Goal: Information Seeking & Learning: Learn about a topic

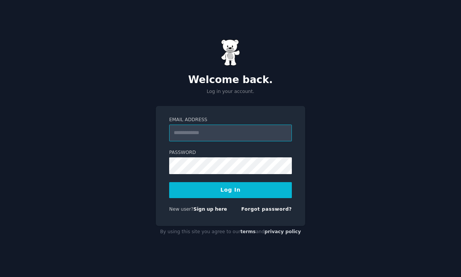
type input "**********"
click at [256, 198] on button "Log In" at bounding box center [230, 190] width 123 height 16
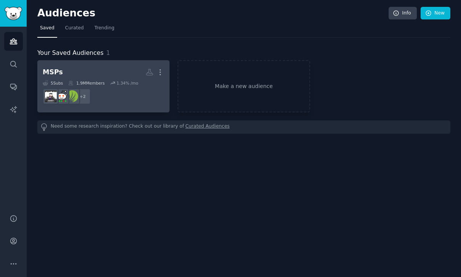
click at [119, 68] on h2 "MSPs More" at bounding box center [104, 72] width 122 height 13
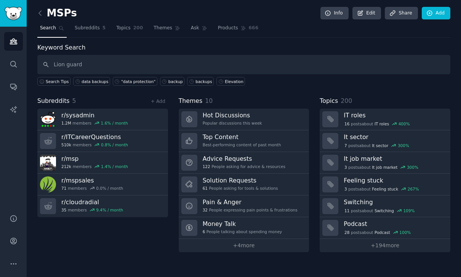
type input "Lion guard"
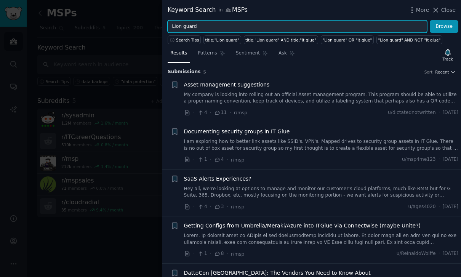
click at [204, 23] on input "Lion guard" at bounding box center [298, 26] width 260 height 13
type input "Liongard"
click at [445, 26] on button "Browse" at bounding box center [444, 26] width 29 height 13
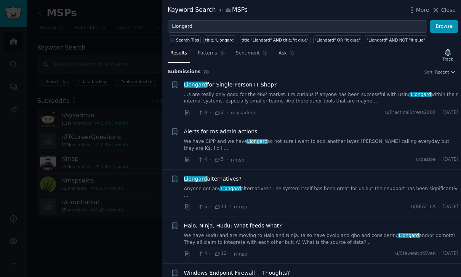
click at [345, 103] on link "...s are really only good for the MSP market. I'm curious if anyone has been su…" at bounding box center [321, 98] width 275 height 13
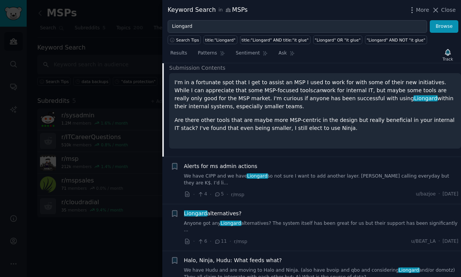
scroll to position [83, 0]
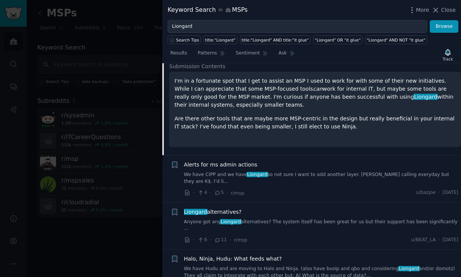
click at [344, 223] on link "Anyone got any Liongard alternatives? The system itself has been great for us b…" at bounding box center [321, 225] width 275 height 13
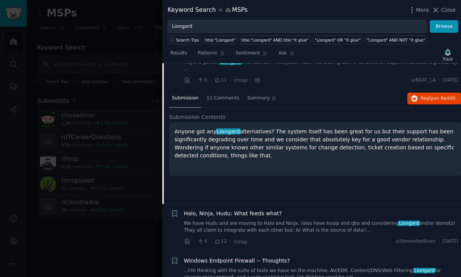
scroll to position [127, 0]
click at [362, 220] on link "We have Hudu and are moving to Halo and Ninja. (also have bvoip and qbo and con…" at bounding box center [321, 226] width 275 height 13
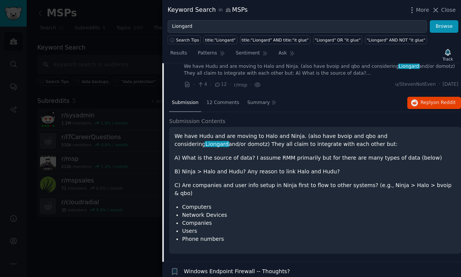
scroll to position [170, 0]
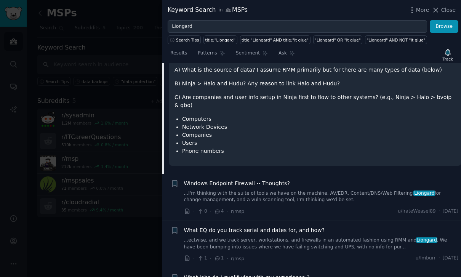
click at [414, 191] on span "Liongard" at bounding box center [425, 193] width 22 height 5
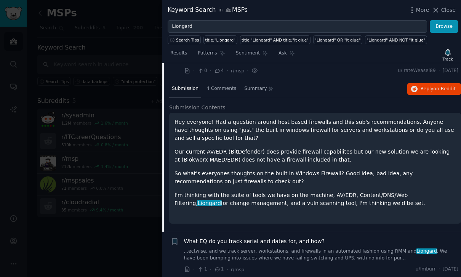
scroll to position [231, 0]
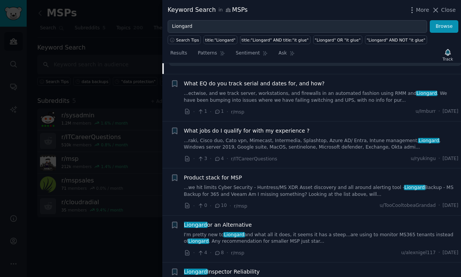
click at [386, 185] on link "...we hit limits Cyber Security - Huntress/MS XDR Asset discovery and all aroun…" at bounding box center [321, 191] width 275 height 13
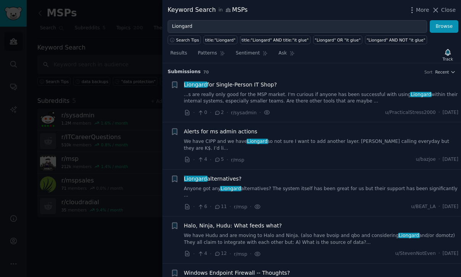
scroll to position [0, 0]
click at [449, 10] on span "Close" at bounding box center [449, 10] width 14 height 8
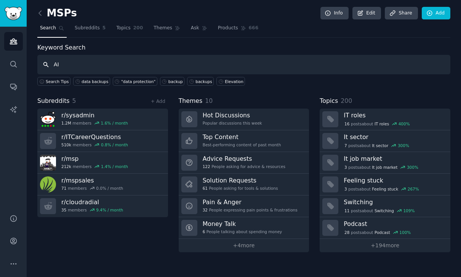
type input "AI"
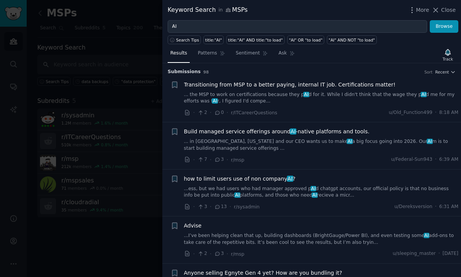
click at [360, 141] on link "... in Cleveland, Ohio and our CEO wants us to make AI a big focus going into 2…" at bounding box center [321, 144] width 275 height 13
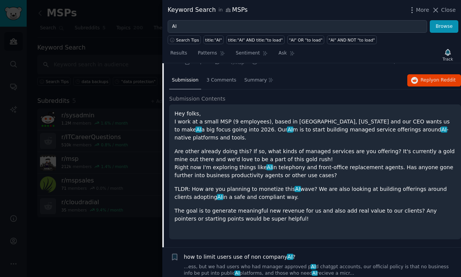
scroll to position [99, 0]
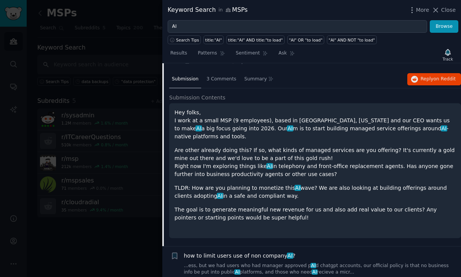
click at [418, 184] on p "TLDR: How are you planning to monetize this AI wave? We are also looking at bui…" at bounding box center [315, 192] width 281 height 16
click at [420, 184] on p "TLDR: How are you planning to monetize this AI wave? We are also looking at bui…" at bounding box center [315, 192] width 281 height 16
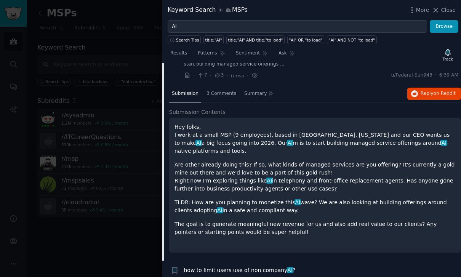
scroll to position [84, 0]
click at [438, 91] on span "on Reddit" at bounding box center [445, 93] width 22 height 5
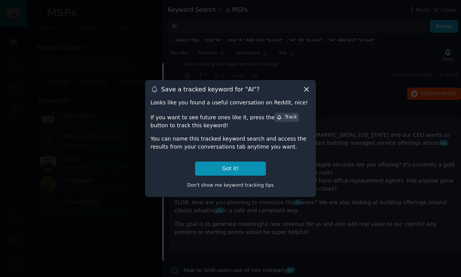
click at [306, 109] on div "Save a tracked keyword for " AI "? Looks like you found a useful conversation o…" at bounding box center [230, 138] width 171 height 117
click at [306, 93] on icon at bounding box center [307, 89] width 8 height 8
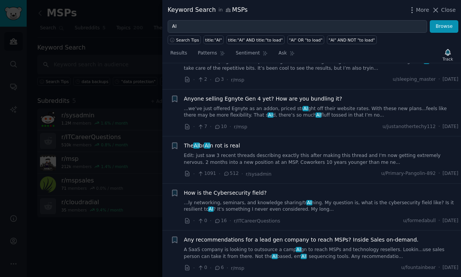
scroll to position [350, 0]
click at [418, 152] on link "Edit: just saw 3 recent threads describing exactly this after making this threa…" at bounding box center [321, 158] width 275 height 13
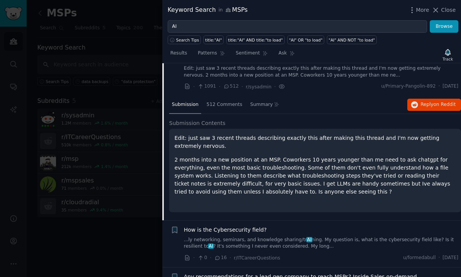
scroll to position [245, 0]
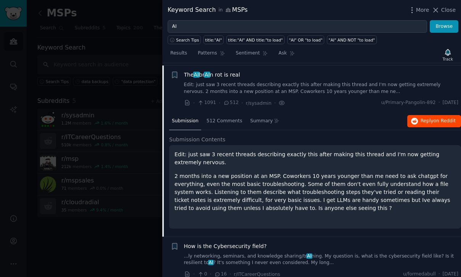
click at [439, 122] on button "Reply on Reddit" at bounding box center [435, 121] width 54 height 12
